Goal: Information Seeking & Learning: Learn about a topic

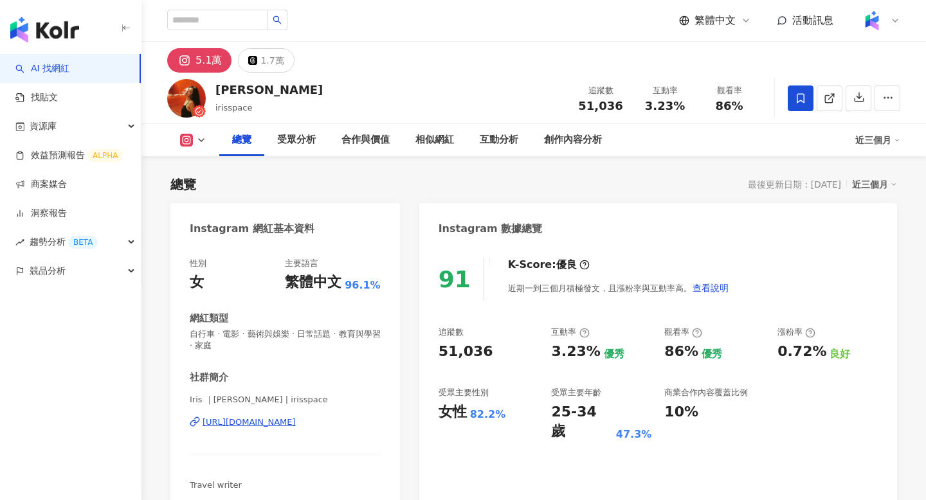
scroll to position [79, 0]
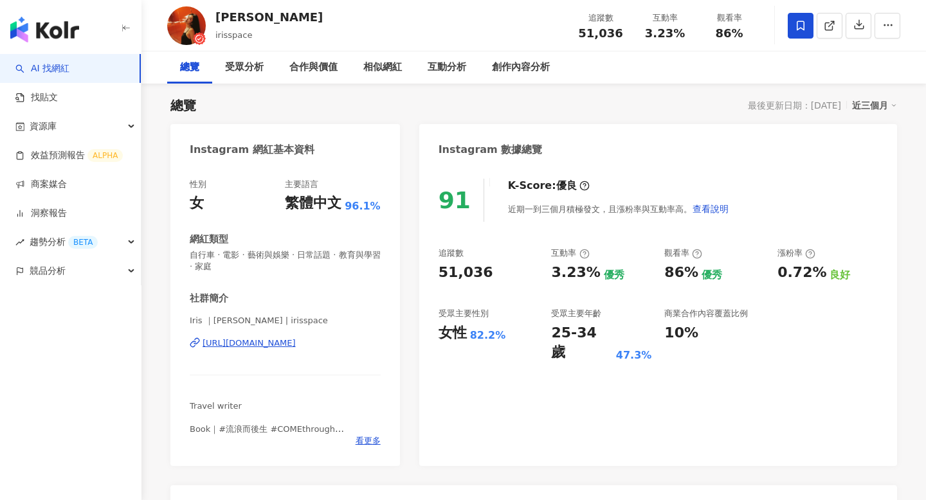
click at [585, 34] on span "51,036" at bounding box center [600, 32] width 44 height 13
copy span "51,036"
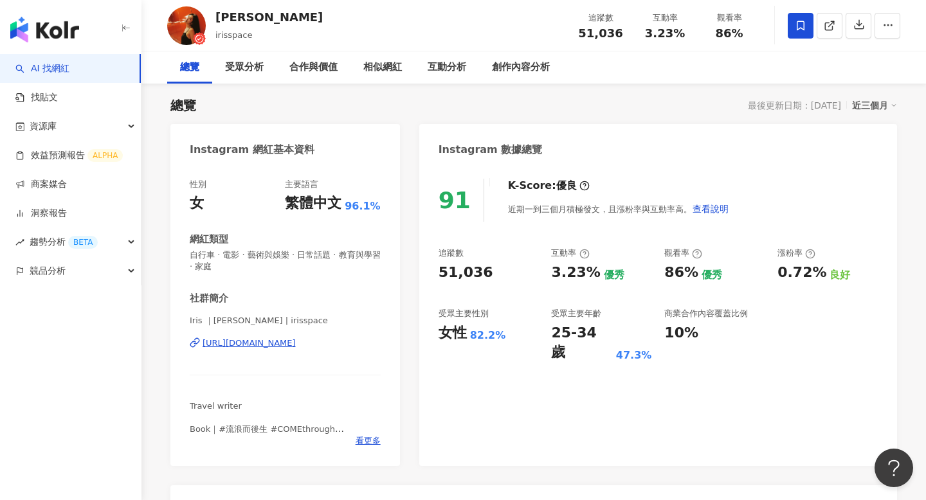
click at [661, 36] on span "3.23%" at bounding box center [665, 33] width 40 height 13
copy span "3.23%"
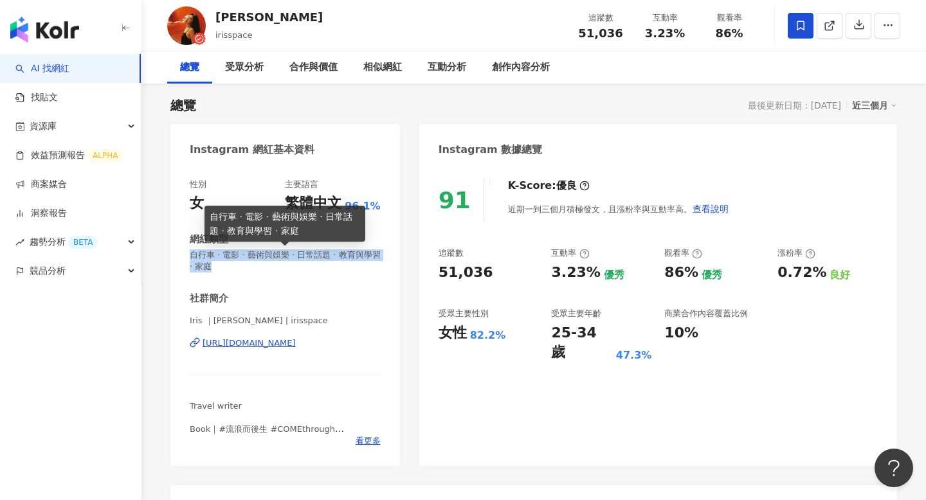
drag, startPoint x: 189, startPoint y: 256, endPoint x: 216, endPoint y: 265, distance: 28.5
click at [216, 265] on span "自行車 · 電影 · 藝術與娛樂 · 日常話題 · 教育與學習 · 家庭" at bounding box center [285, 260] width 191 height 23
copy span "自行車 · 電影 · 藝術與娛樂 · 日常話題 · 教育與學習 · 家庭"
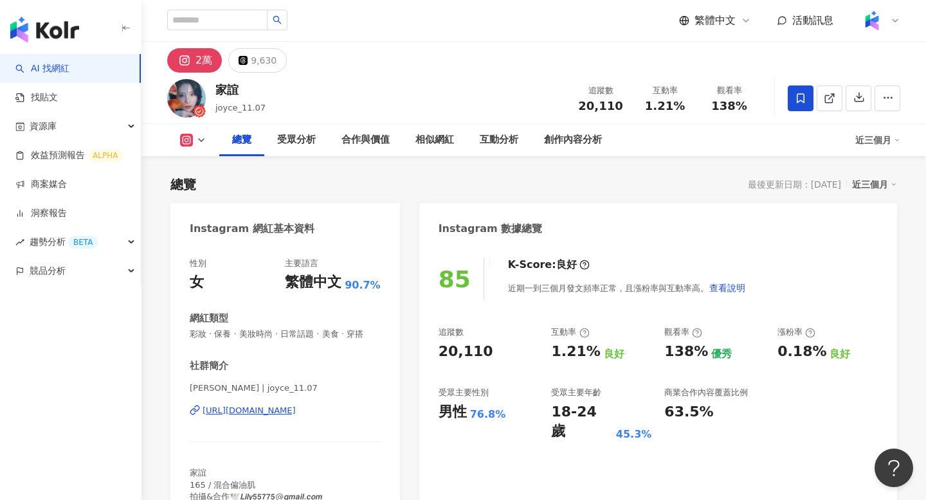
click at [238, 331] on span "彩妝 · 保養 · 美妝時尚 · 日常話題 · 美食 · 穿搭" at bounding box center [285, 334] width 191 height 12
click at [238, 331] on div "性別 女 主要語言 繁體中文 90.7% 網紅類型 彩妝 · 保養 · 美妝時尚 · 日常話題 · 美食 · 穿搭 社群簡介 [PERSON_NAME] | …" at bounding box center [285, 380] width 191 height 245
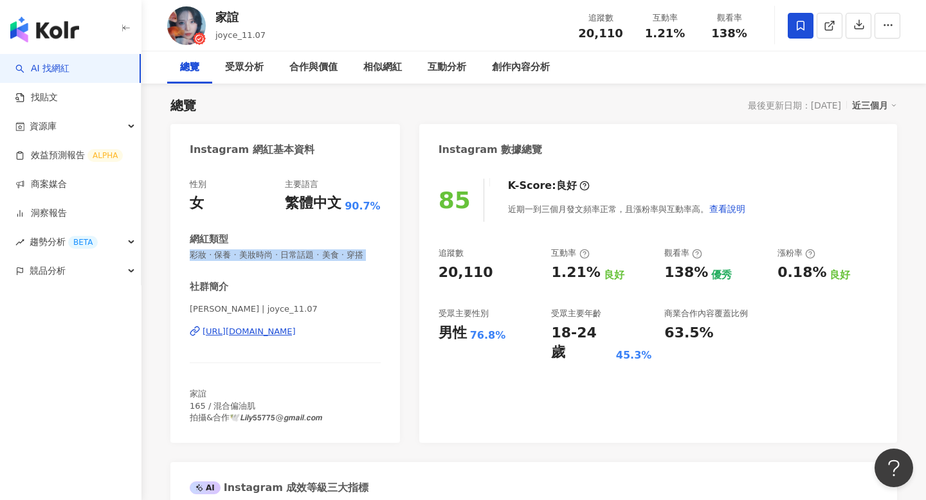
copy span "彩妝 · 保養 · 美妝時尚 · 日常話題 · 美食 · 穿搭"
click at [656, 35] on span "1.21%" at bounding box center [665, 33] width 40 height 13
copy span "1.21%"
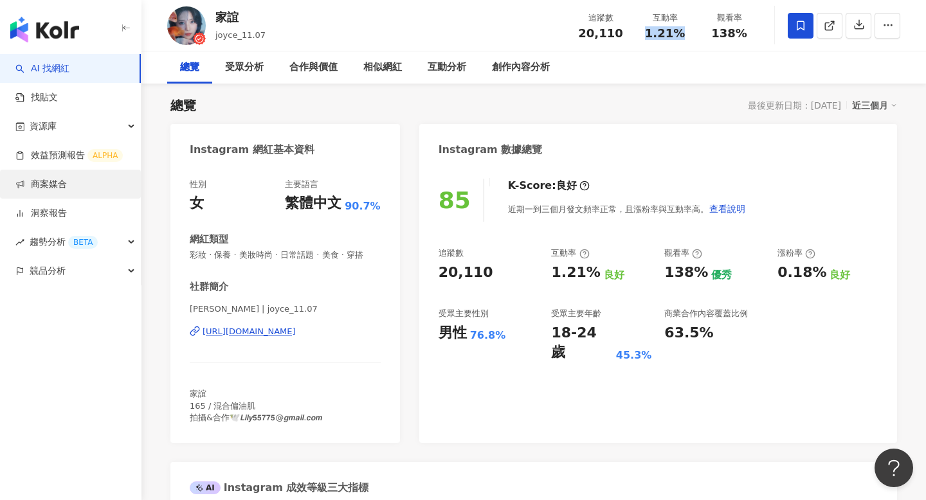
click at [46, 182] on link "商案媒合" at bounding box center [40, 184] width 51 height 13
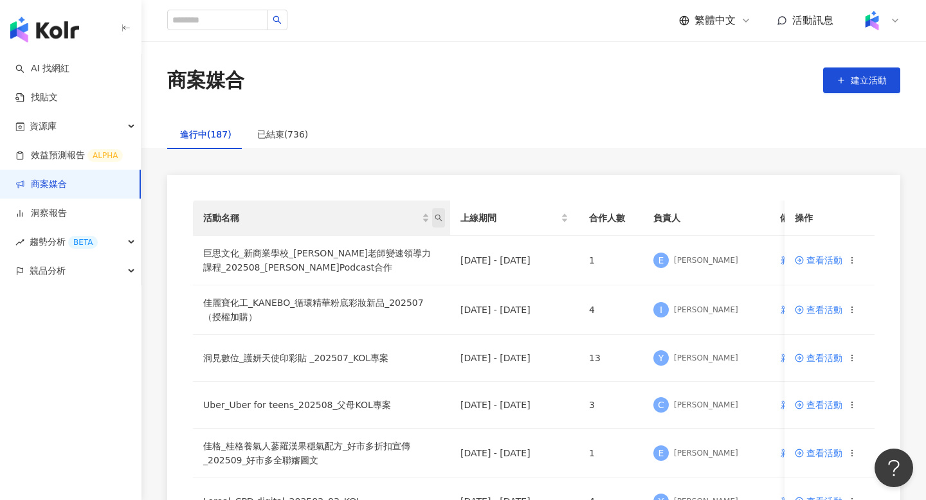
click at [442, 219] on icon "search" at bounding box center [439, 218] width 8 height 8
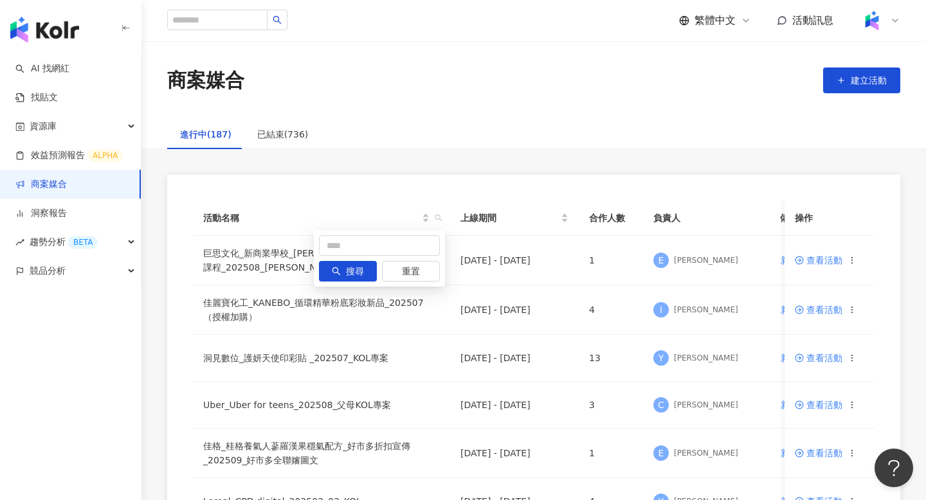
click at [363, 257] on div "搜尋 重置" at bounding box center [379, 258] width 131 height 57
click at [363, 246] on input "text" at bounding box center [379, 245] width 121 height 21
type input "*"
type input "**"
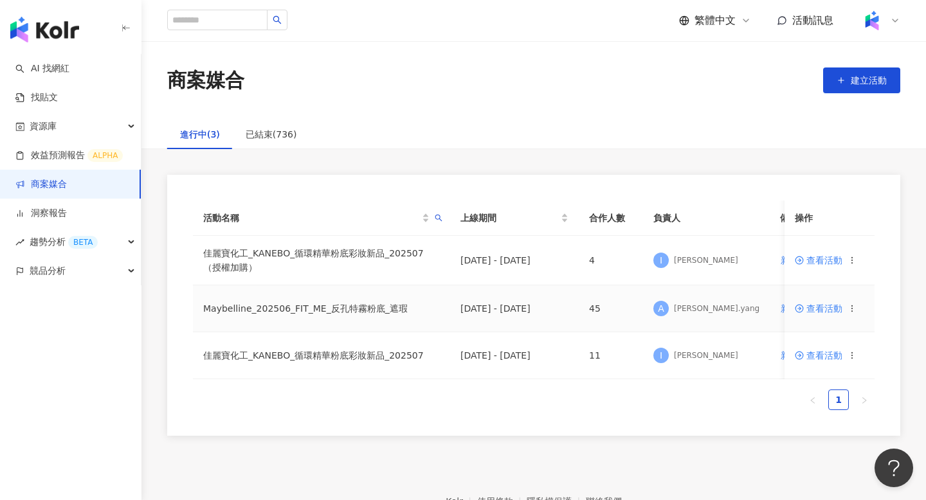
click at [827, 309] on span "查看活動" at bounding box center [818, 308] width 48 height 9
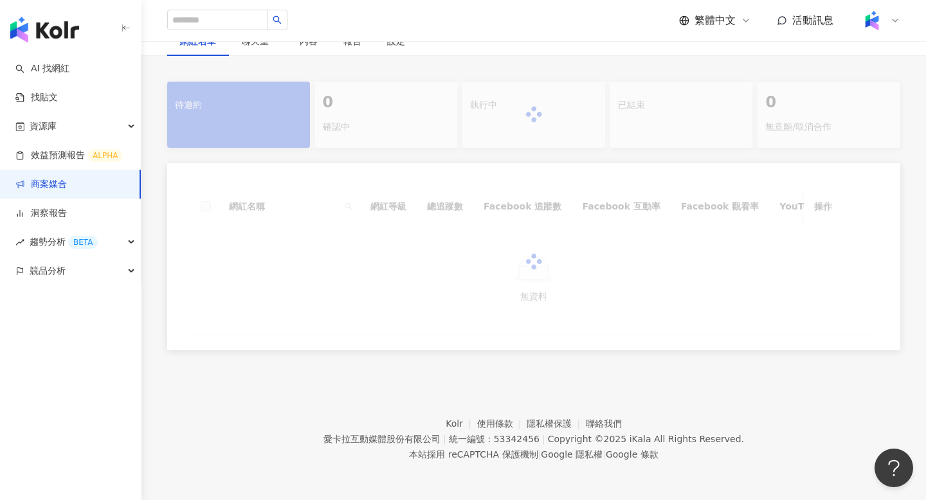
scroll to position [233, 0]
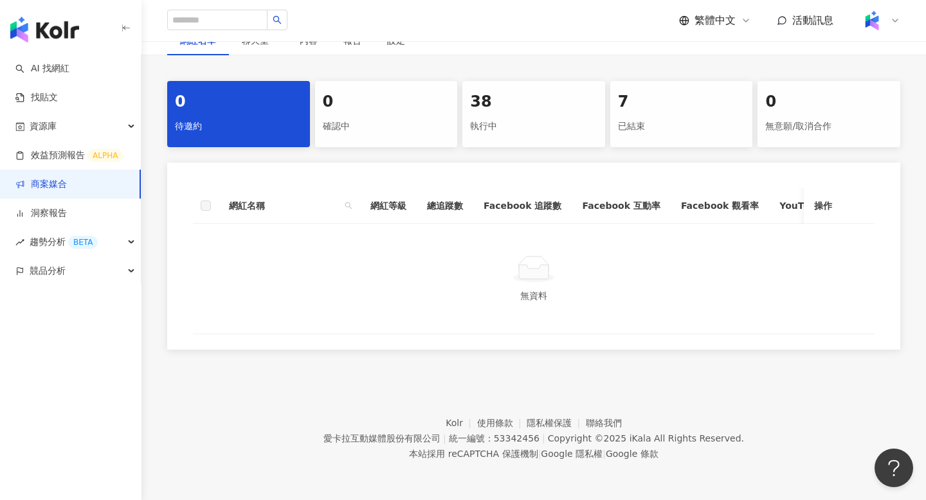
click at [538, 146] on div "38 執行中" at bounding box center [533, 114] width 143 height 66
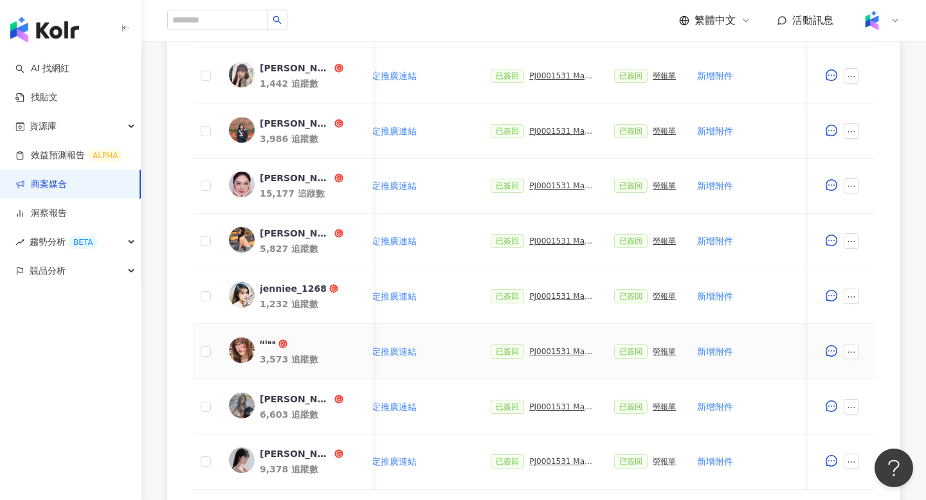
scroll to position [0, 247]
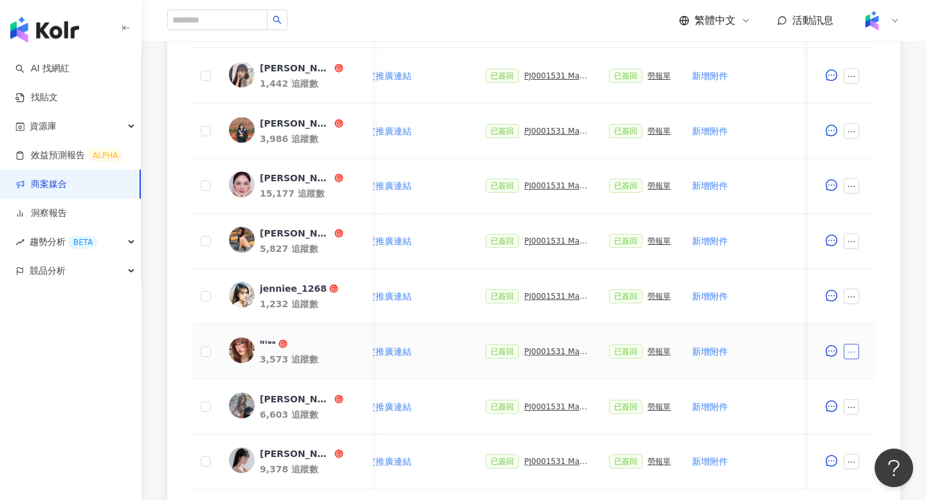
click at [851, 352] on icon "ellipsis" at bounding box center [851, 352] width 9 height 9
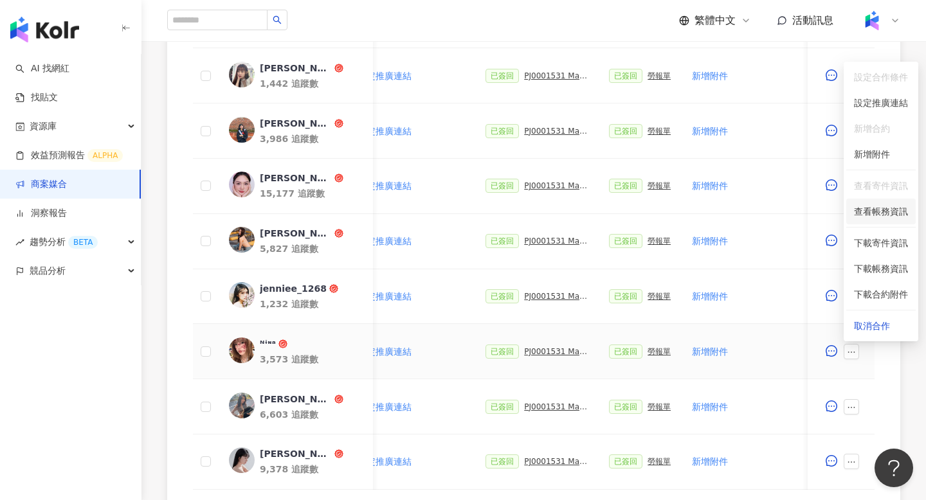
click at [876, 215] on span "查看帳務資訊" at bounding box center [881, 211] width 54 height 14
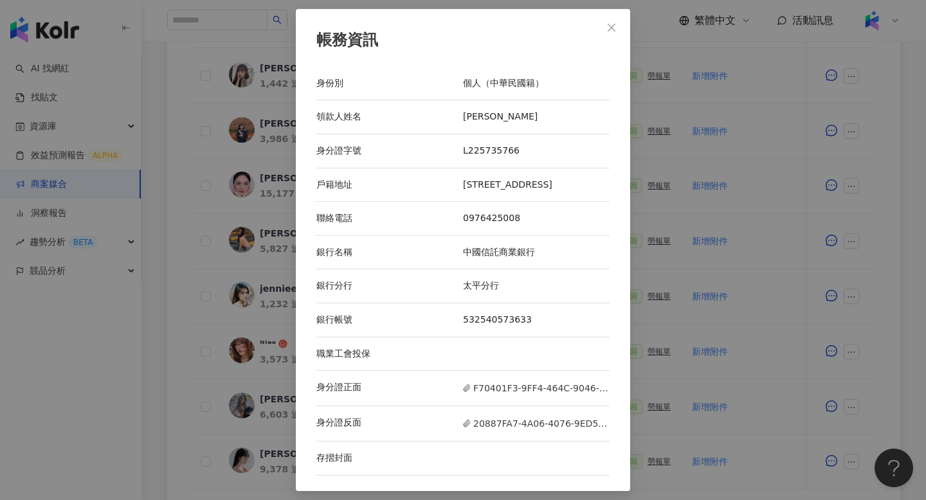
click at [810, 269] on div "帳務資訊 身份別 個人（中華民國籍） 領款人姓名 邱芷柔 身分證字號 L225735766 戶籍地址 [STREET_ADDRESS] 聯絡電話 [PHONE…" at bounding box center [463, 250] width 926 height 500
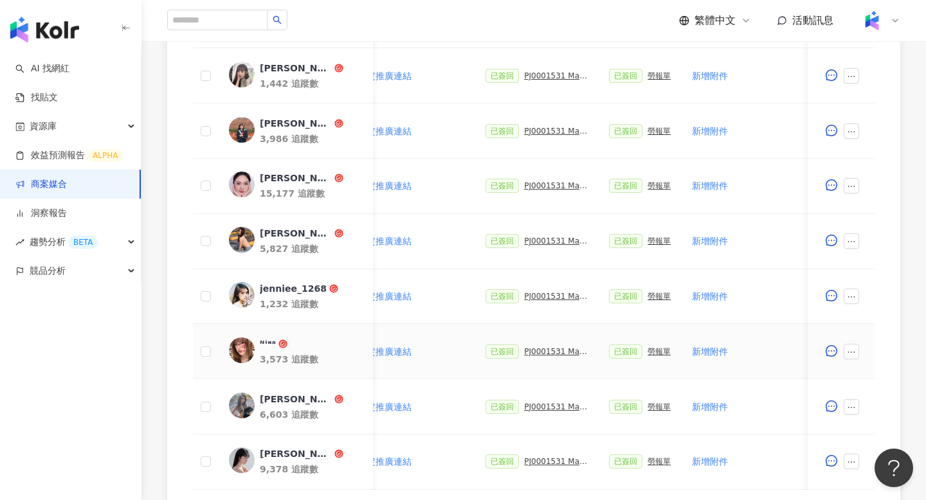
scroll to position [636, 0]
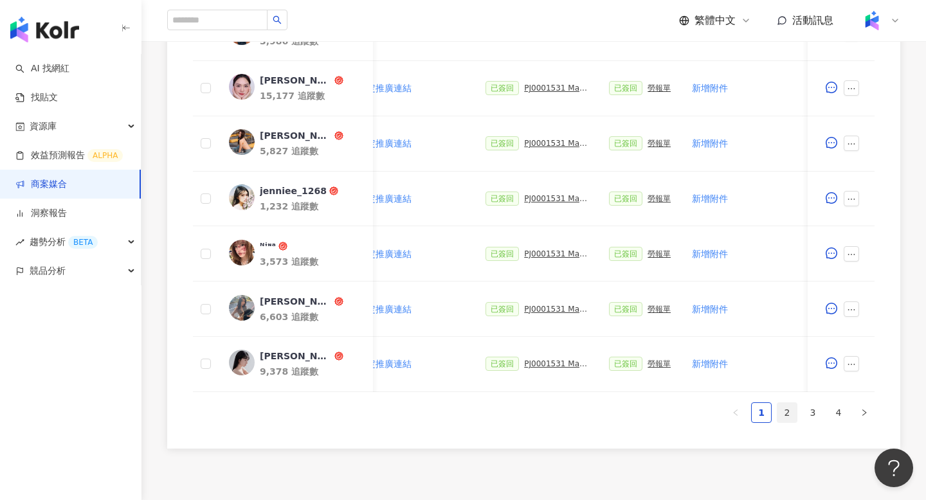
click at [778, 409] on link "2" at bounding box center [786, 412] width 19 height 19
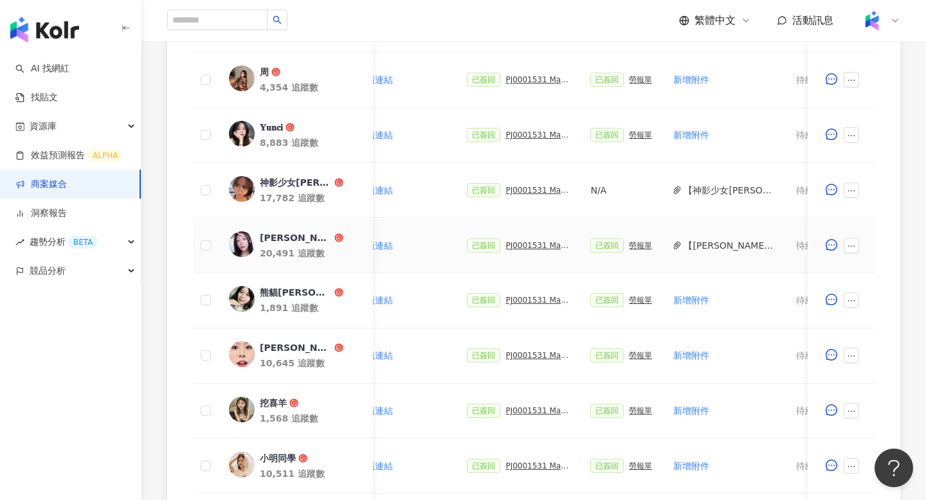
scroll to position [0, 280]
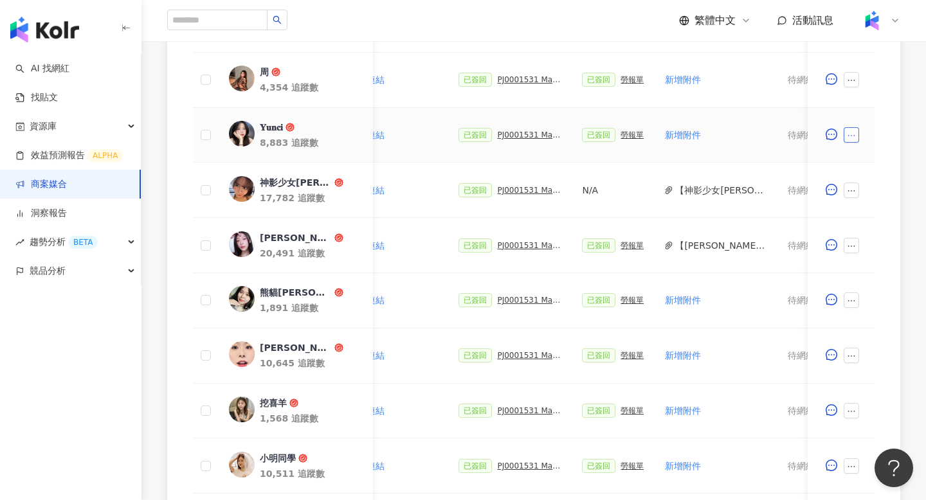
click at [857, 134] on button "button" at bounding box center [850, 134] width 15 height 15
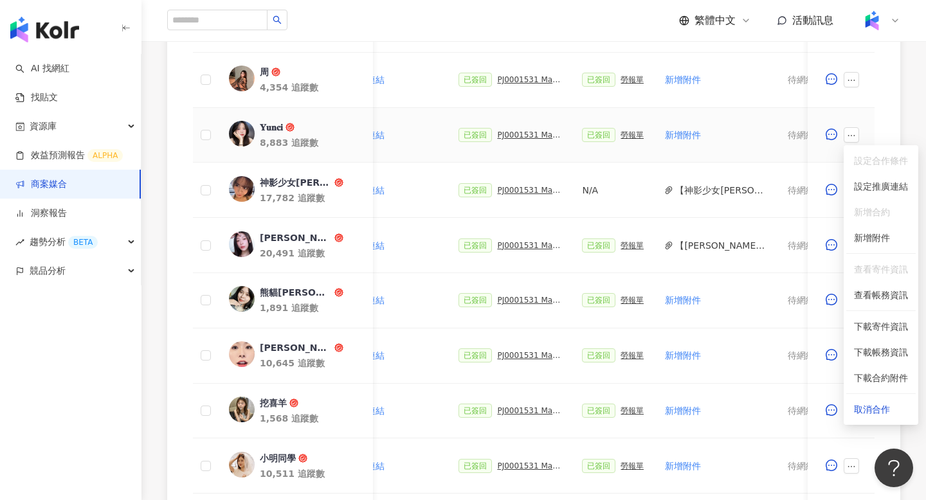
click at [880, 280] on li "查看寄件資訊" at bounding box center [880, 269] width 69 height 26
click at [883, 303] on li "查看帳務資訊" at bounding box center [880, 295] width 69 height 26
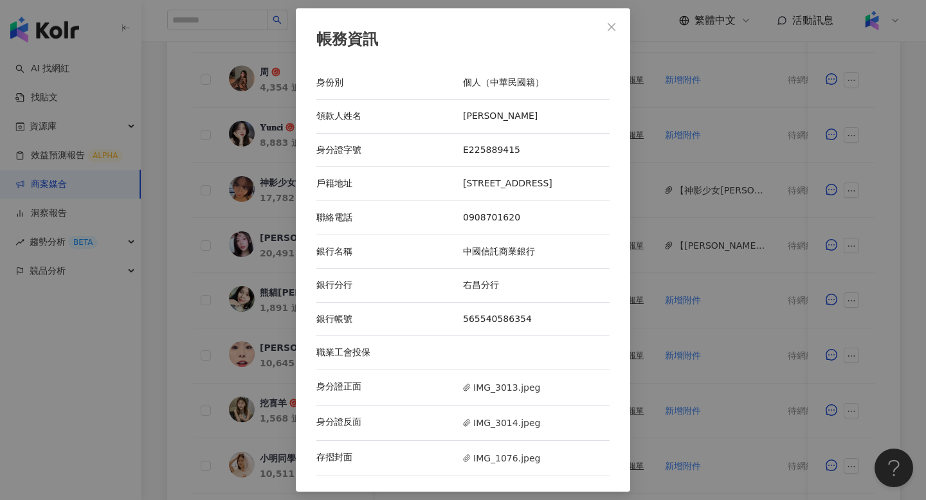
click at [736, 246] on div "帳務資訊 身份別 個人（中華民國籍） 領款人姓名 [PERSON_NAME] 身分證字號 E225889415 戶籍地址 [STREET_ADDRESS] 聯…" at bounding box center [463, 250] width 926 height 500
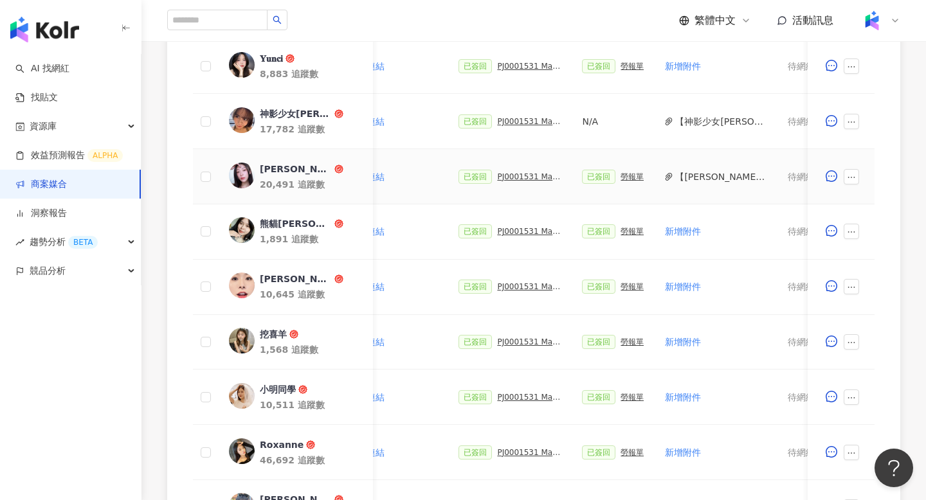
scroll to position [495, 0]
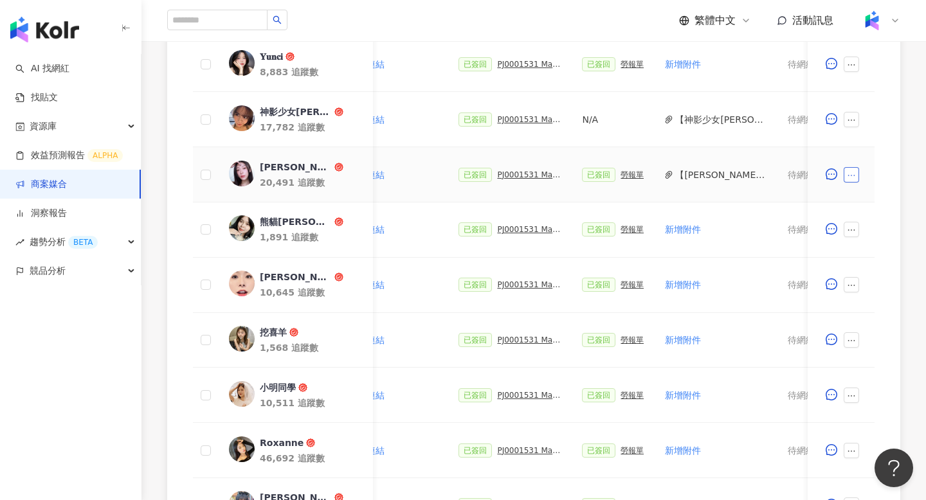
click at [846, 177] on button "button" at bounding box center [850, 174] width 15 height 15
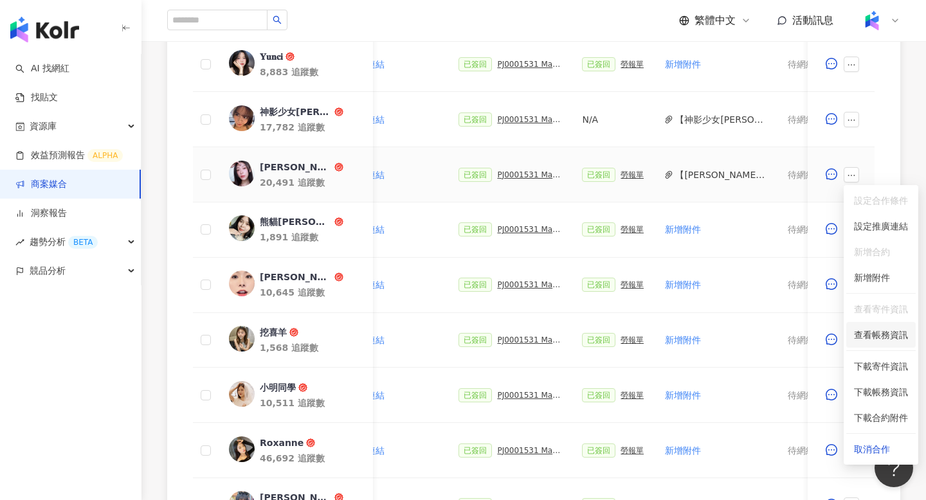
click at [868, 334] on span "查看帳務資訊" at bounding box center [881, 335] width 54 height 14
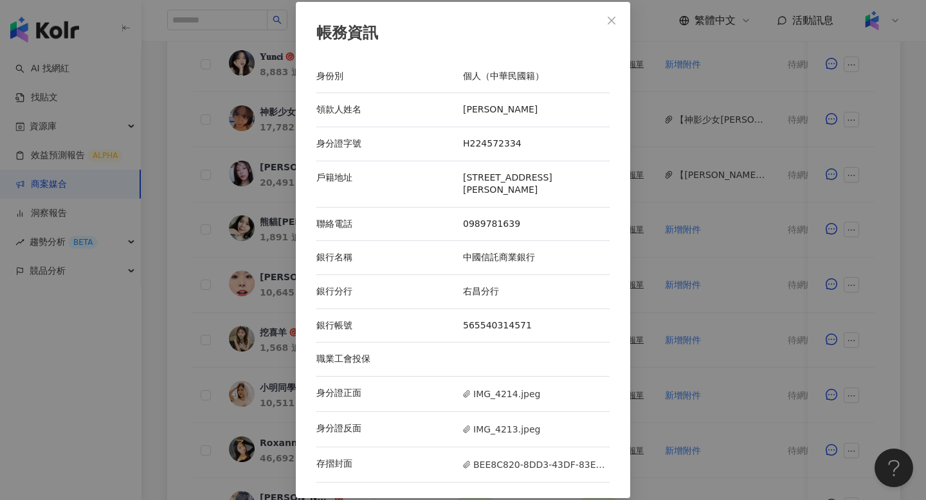
click at [784, 316] on div "帳務資訊 身份別 個人（中華民國籍） 領款人姓名 [PERSON_NAME]淇 身分證字號 H224572334 戶籍地址 [STREET_ADDRESS][…" at bounding box center [463, 250] width 926 height 500
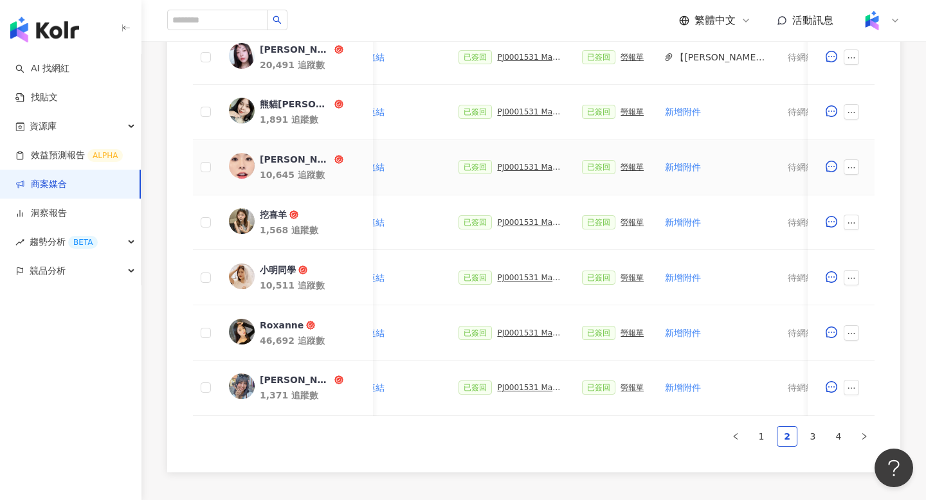
scroll to position [622, 0]
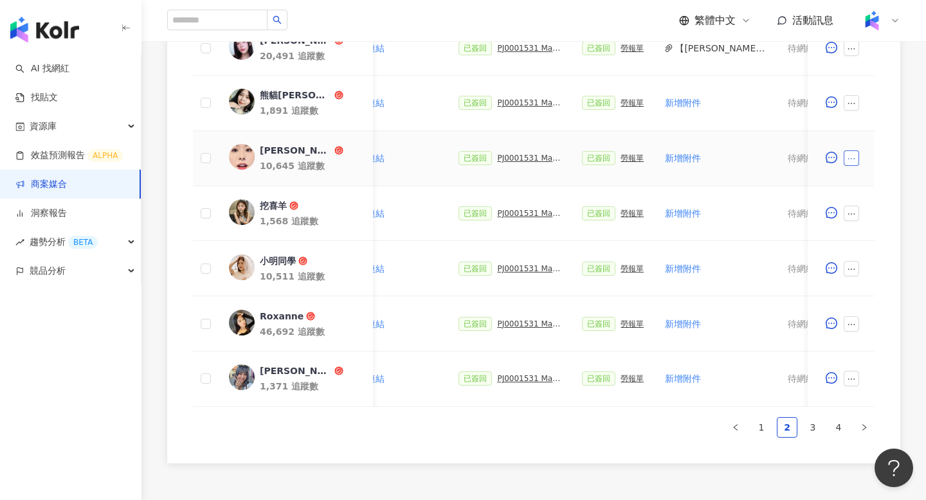
click at [855, 151] on button "button" at bounding box center [850, 157] width 15 height 15
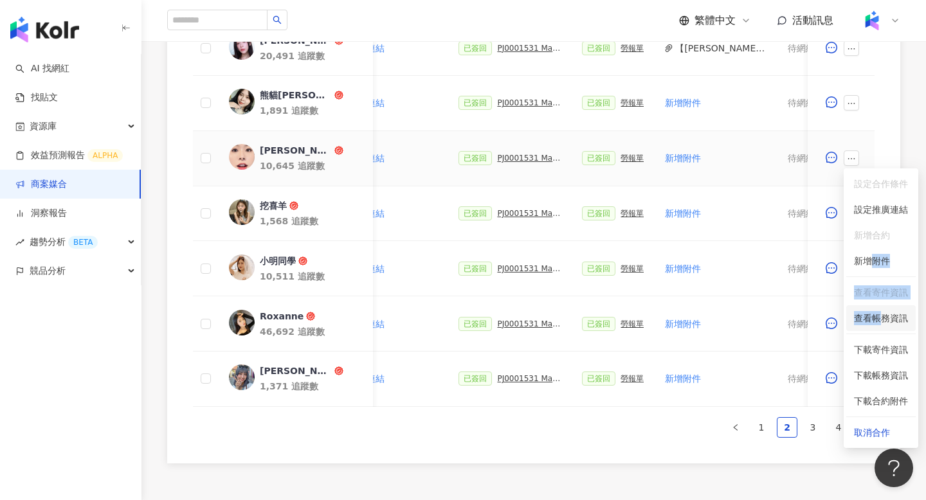
drag, startPoint x: 874, startPoint y: 264, endPoint x: 874, endPoint y: 320, distance: 56.6
click at [875, 320] on ul "設定合作條件 設定推廣連結 新增合約 新增附件 查看寄件資訊 查看帳務資訊 下載寄件資訊 下載帳務資訊 下載合約附件 取消合作" at bounding box center [880, 308] width 75 height 280
click at [874, 320] on span "查看帳務資訊" at bounding box center [881, 318] width 54 height 14
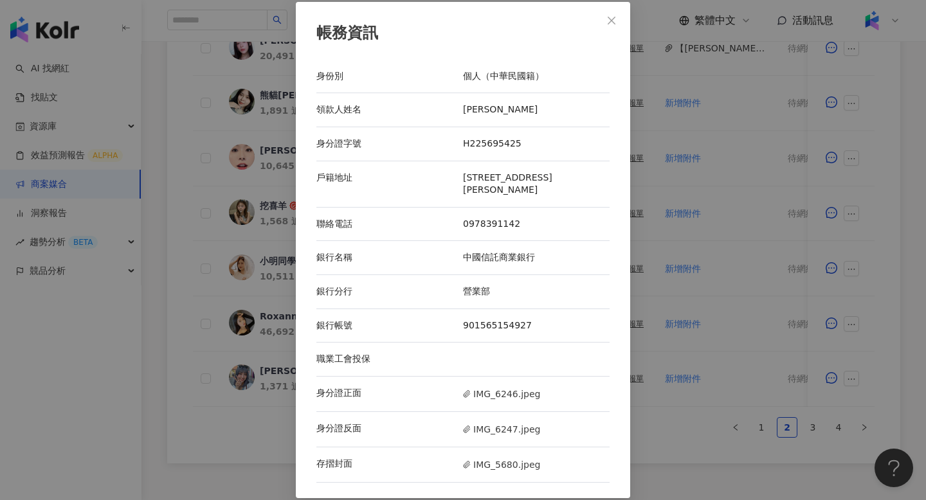
click at [755, 224] on div "帳務資訊 身份別 個人（中華民國籍） 領款人姓名 [PERSON_NAME] 身分證字號 H225695425 戶籍地址 [STREET_ADDRESS][P…" at bounding box center [463, 250] width 926 height 500
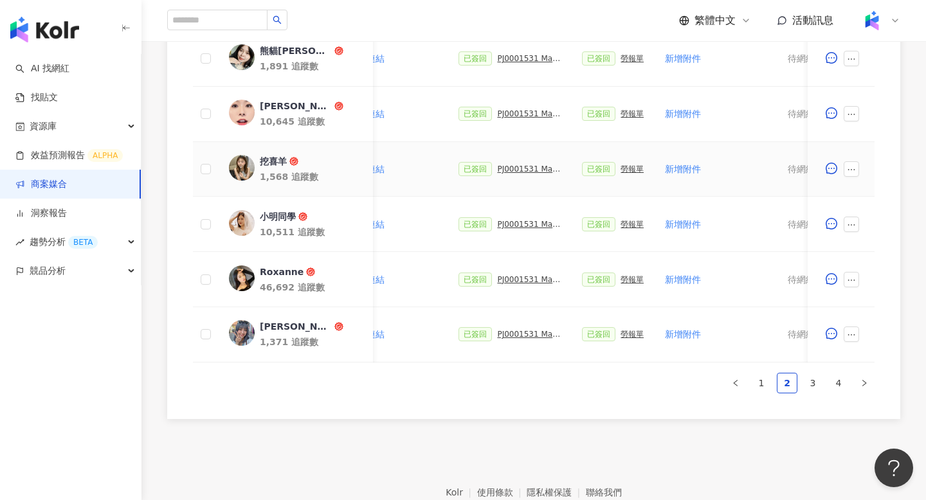
scroll to position [667, 0]
click at [850, 164] on button "button" at bounding box center [850, 168] width 15 height 15
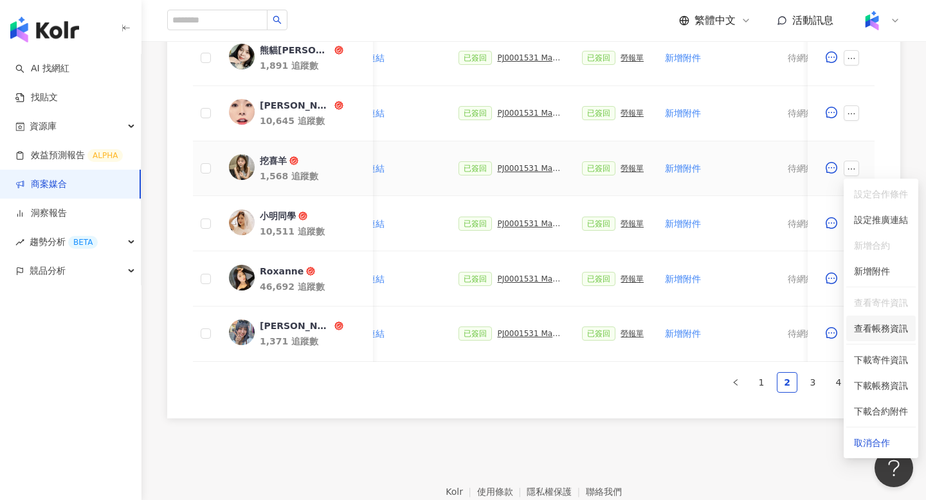
click at [875, 326] on span "查看帳務資訊" at bounding box center [881, 328] width 54 height 14
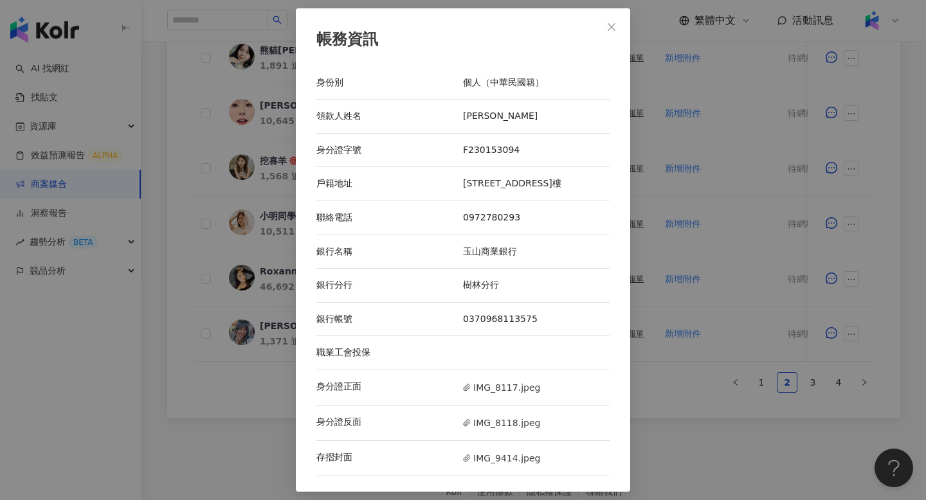
click at [745, 296] on div "帳務資訊 身份別 個人（中華民國籍） 領款人姓名 [PERSON_NAME] 身分證字號 F230153094 戶籍地址 [STREET_ADDRESS] 聯…" at bounding box center [463, 250] width 926 height 500
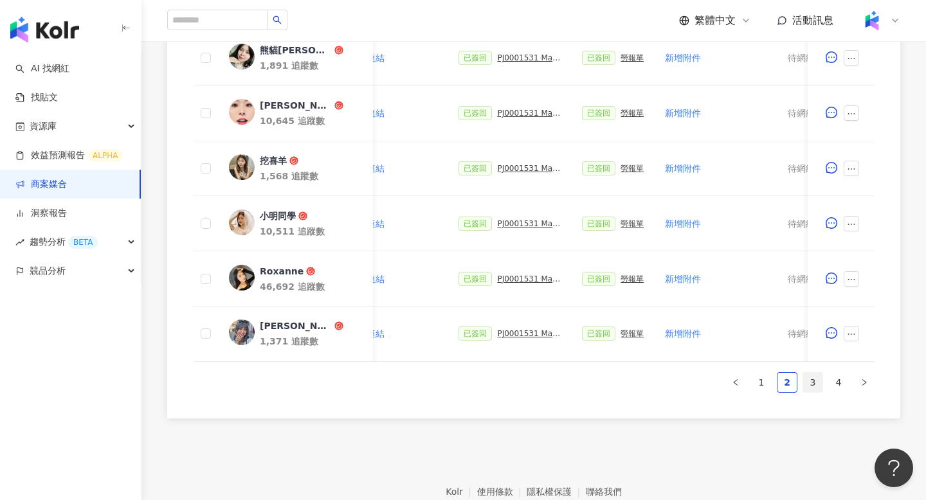
click at [807, 373] on link "3" at bounding box center [812, 382] width 19 height 19
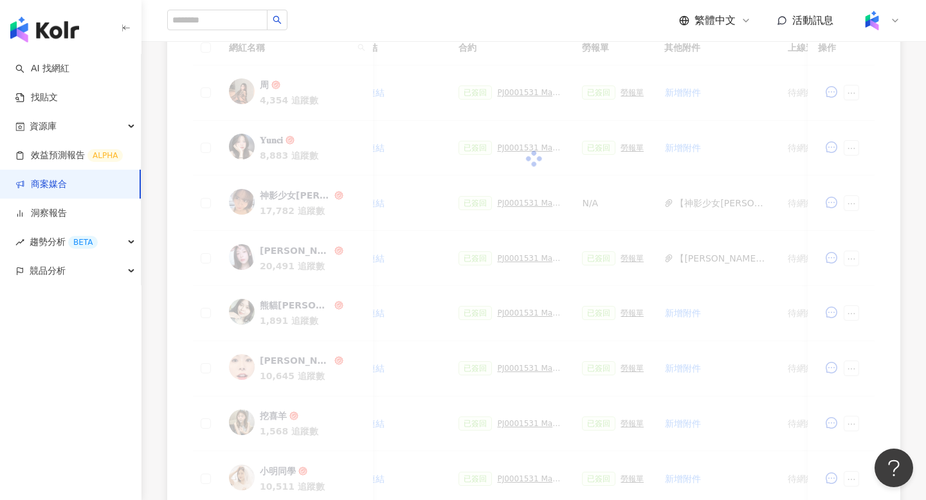
scroll to position [408, 0]
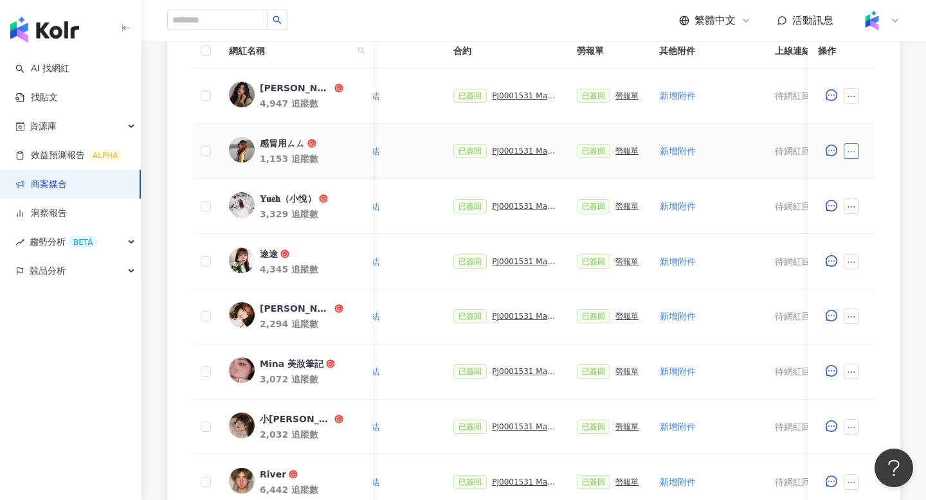
click at [855, 152] on icon "ellipsis" at bounding box center [851, 151] width 9 height 9
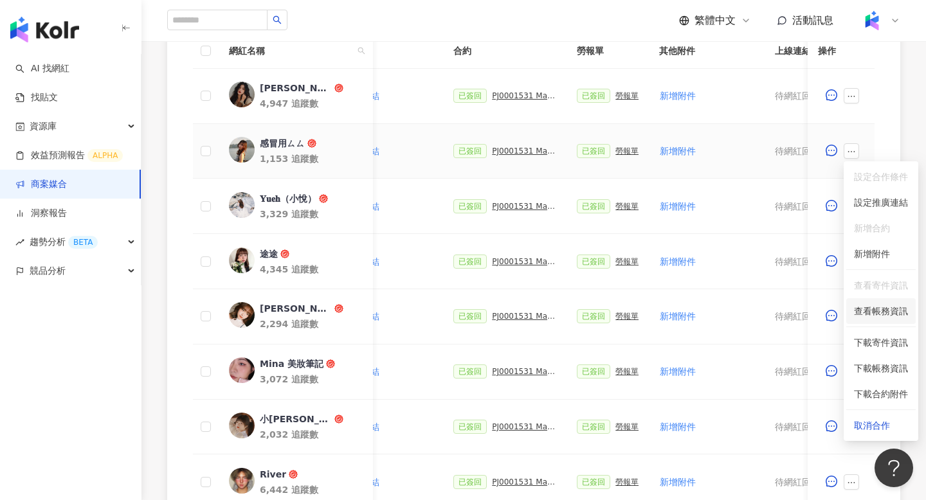
click at [874, 316] on span "查看帳務資訊" at bounding box center [881, 311] width 54 height 14
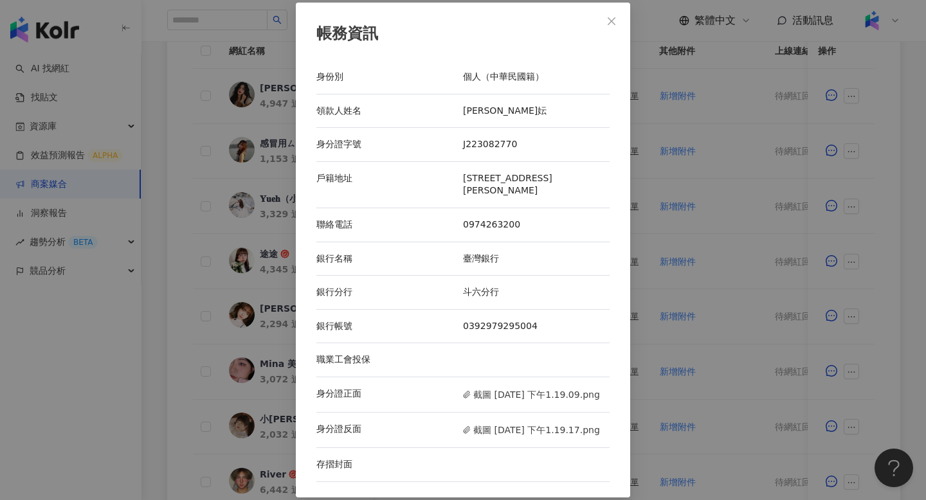
click at [755, 226] on div "帳務資訊 身份別 個人（中華民國籍） 領款人姓名 賴思妘 身分證字號 J223082770 戶籍地址 [STREET_ADDRESS][PERSON_NAME…" at bounding box center [463, 250] width 926 height 500
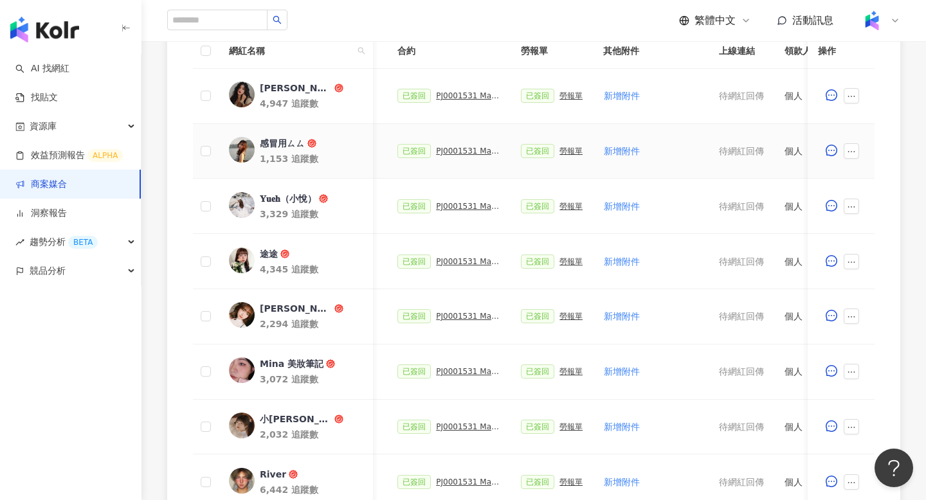
scroll to position [0, 361]
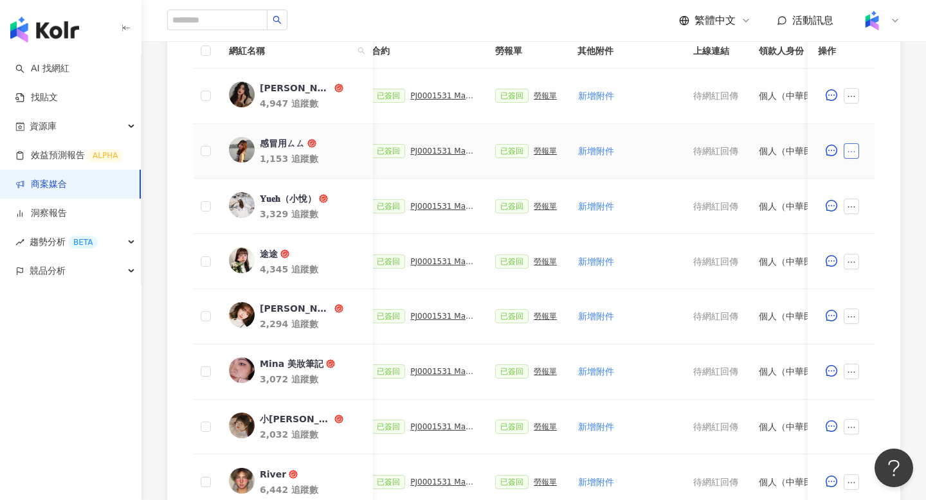
click at [848, 154] on icon "ellipsis" at bounding box center [851, 151] width 9 height 9
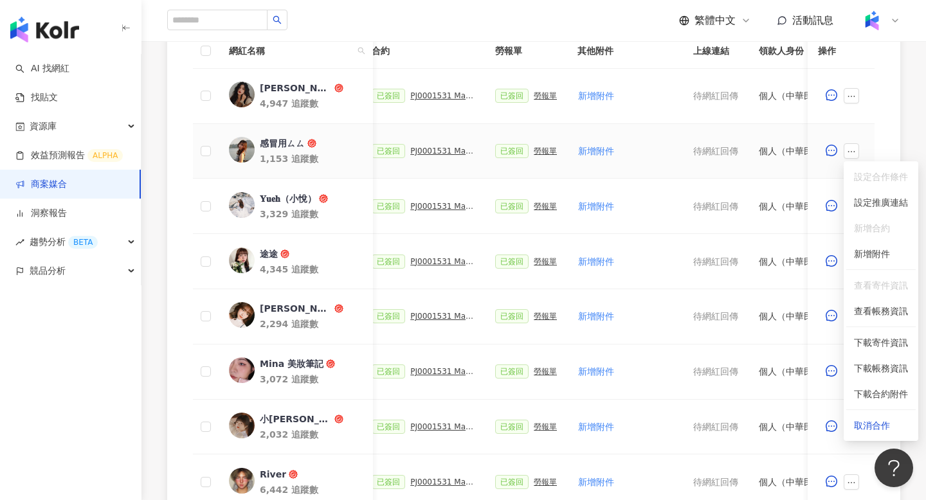
click at [871, 327] on li at bounding box center [880, 327] width 69 height 1
click at [873, 314] on span "查看帳務資訊" at bounding box center [881, 311] width 54 height 14
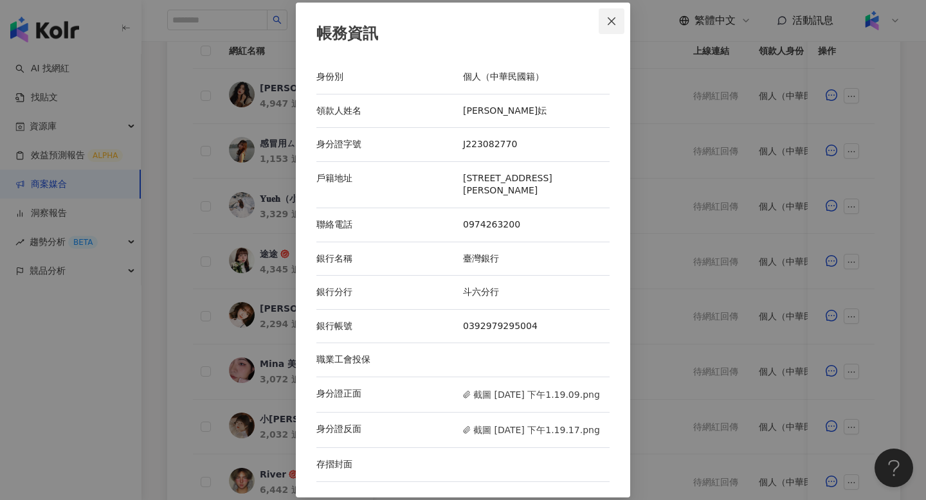
click at [613, 15] on button "Close" at bounding box center [611, 21] width 26 height 26
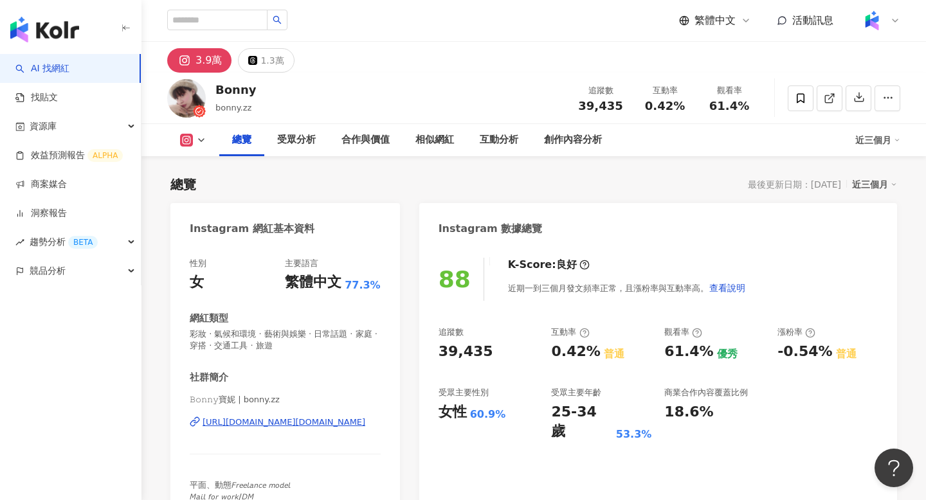
scroll to position [79, 0]
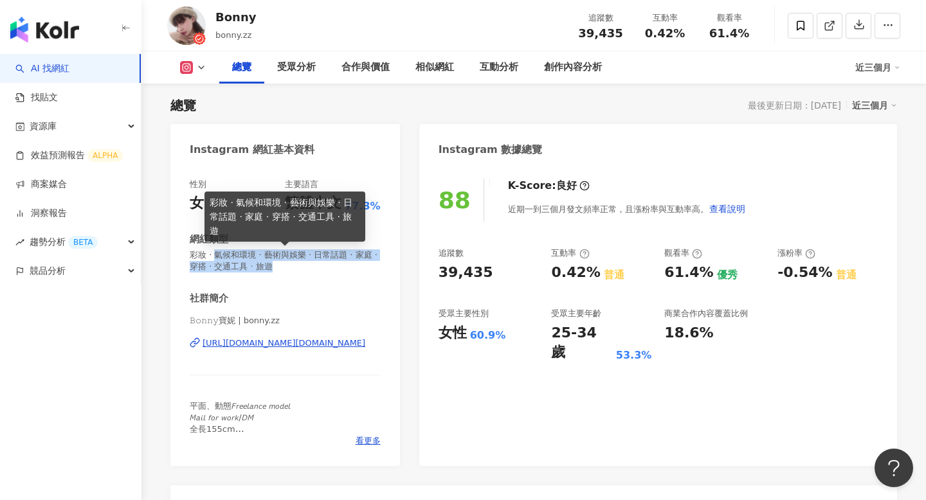
drag, startPoint x: 213, startPoint y: 255, endPoint x: 298, endPoint y: 268, distance: 85.3
click at [298, 268] on span "彩妝 · 氣候和環境 · 藝術與娛樂 · 日常話題 · 家庭 · 穿搭 · 交通工具 · 旅遊" at bounding box center [285, 260] width 191 height 23
copy span "氣候和環境 · 藝術與娛樂 · 日常話題 · 家庭 · 穿搭 · 交通工具 · 旅遊"
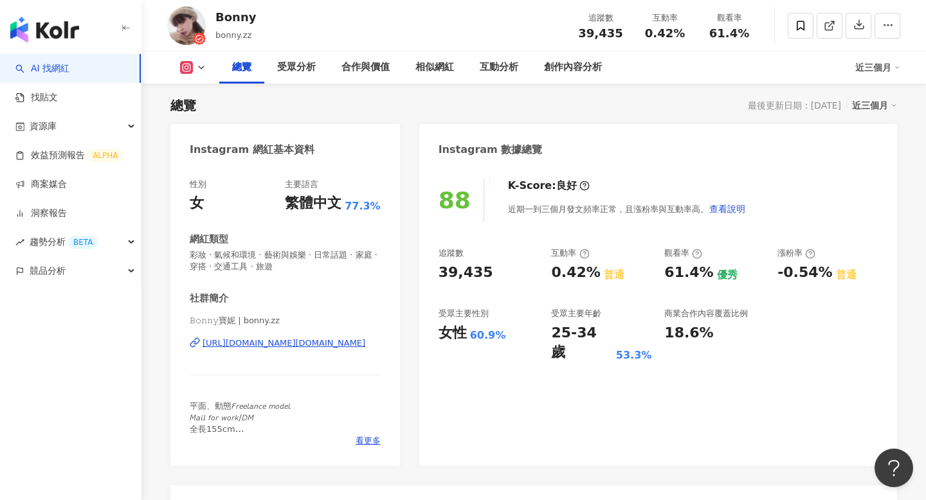
click at [889, 65] on div "近三個月" at bounding box center [877, 67] width 45 height 21
click at [885, 116] on link "近六個月" at bounding box center [883, 121] width 36 height 14
drag, startPoint x: 649, startPoint y: 35, endPoint x: 702, endPoint y: 34, distance: 52.7
click at [702, 34] on div "追蹤數 39,435 互動率 0.64% 觀看率 55.3%" at bounding box center [664, 25] width 193 height 38
copy div "0.64% 觀看率"
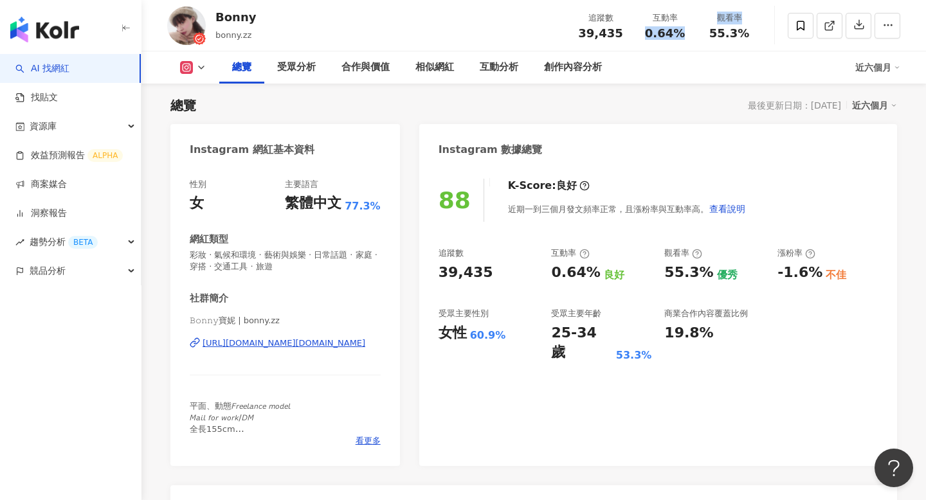
click at [686, 37] on div "0.64%" at bounding box center [664, 33] width 49 height 13
drag, startPoint x: 650, startPoint y: 33, endPoint x: 684, endPoint y: 31, distance: 33.4
click at [684, 31] on div "0.64%" at bounding box center [664, 33] width 49 height 13
click at [683, 82] on div "總覽 受眾分析 合作與價值 相似網紅 互動分析 創作內容分析" at bounding box center [537, 67] width 636 height 32
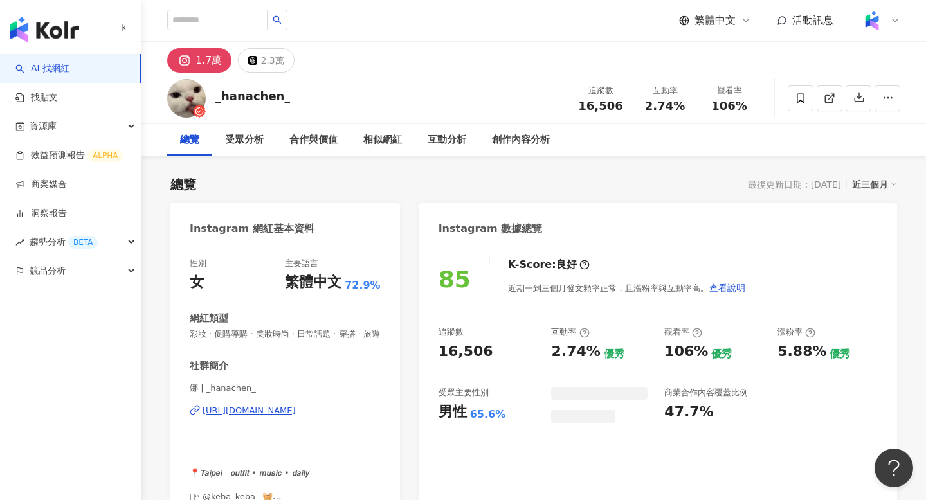
scroll to position [79, 0]
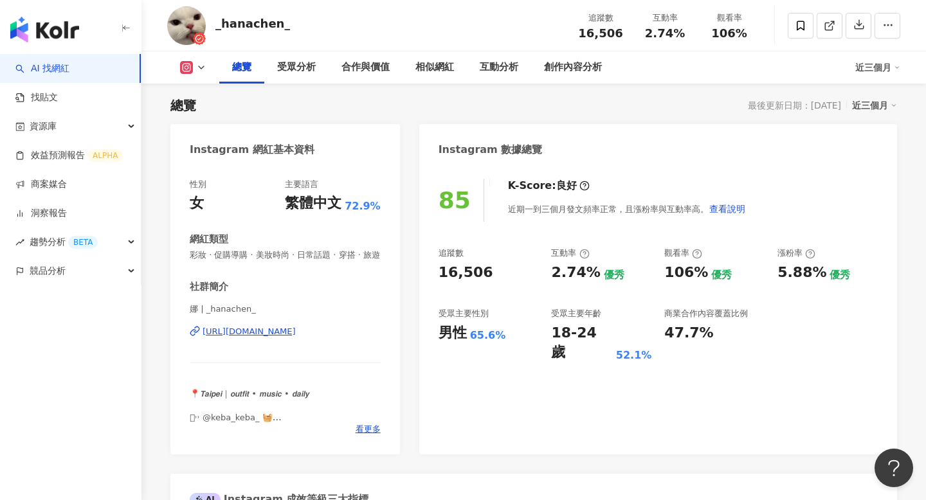
click at [215, 254] on span "彩妝 · 促購導購 · 美妝時尚 · 日常話題 · 穿搭 · 旅遊" at bounding box center [285, 255] width 191 height 12
